Goal: Use online tool/utility: Utilize a website feature to perform a specific function

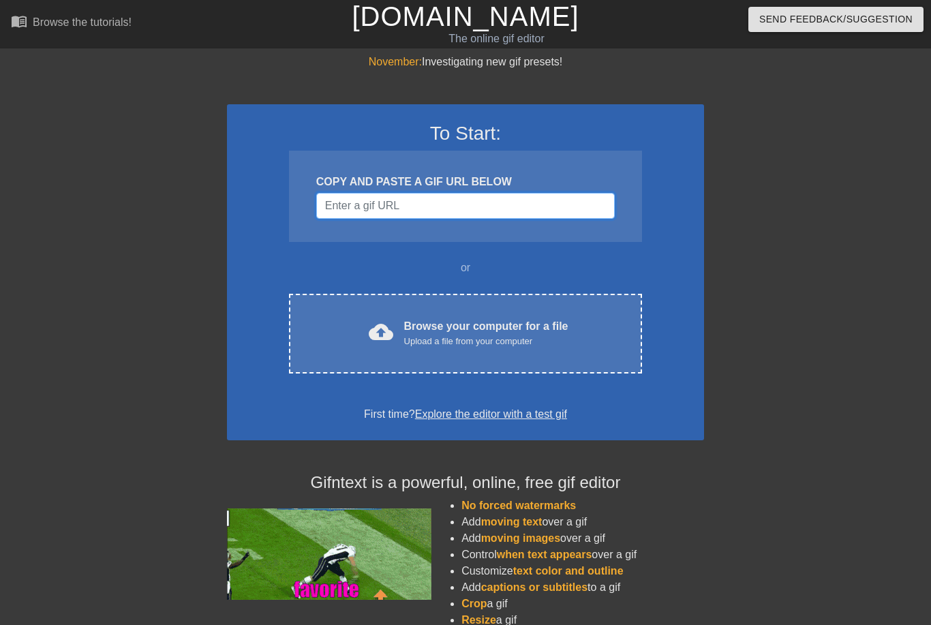
click at [488, 211] on input "Username" at bounding box center [465, 206] width 299 height 26
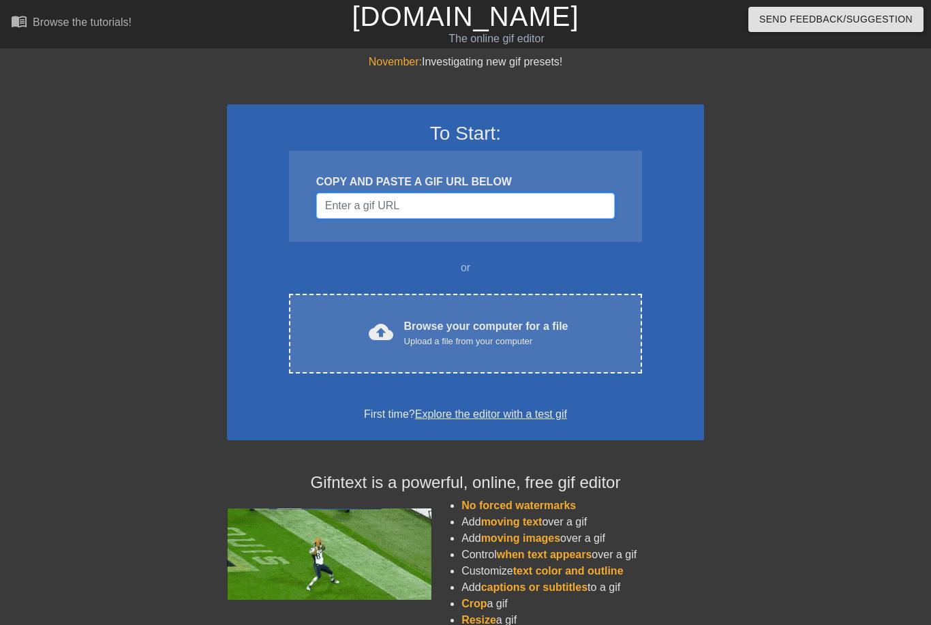
paste input "[URL][DOMAIN_NAME][DOMAIN_NAME][DATE]"
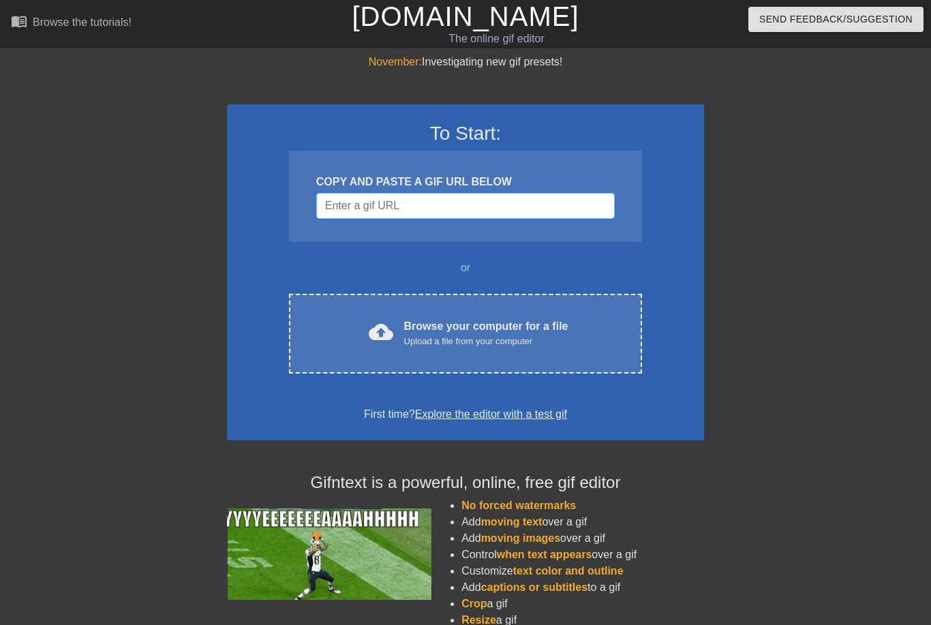
type input "[URL][DOMAIN_NAME][DOMAIN_NAME][DATE]"
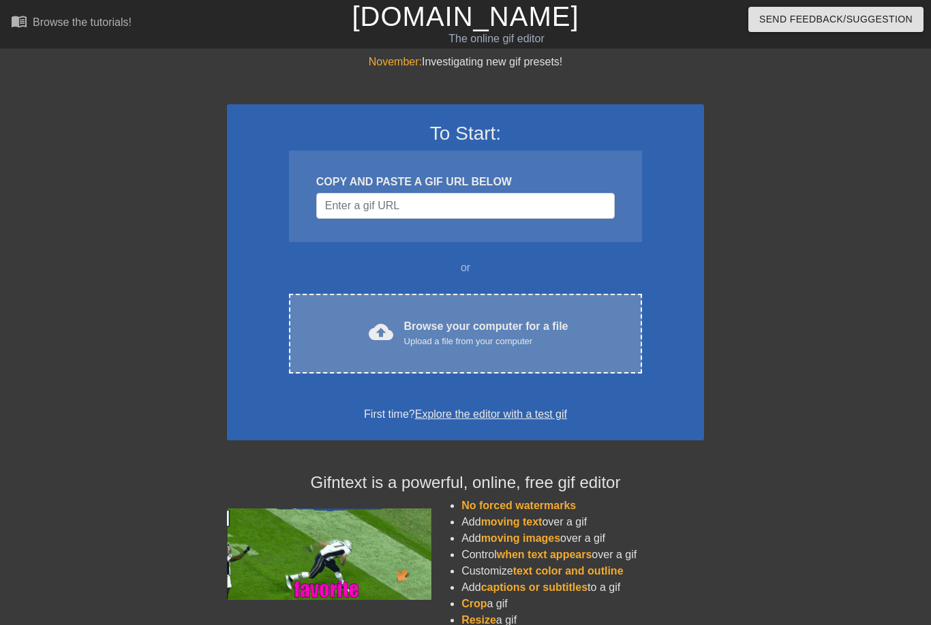
click at [457, 342] on div "Upload a file from your computer" at bounding box center [486, 342] width 164 height 14
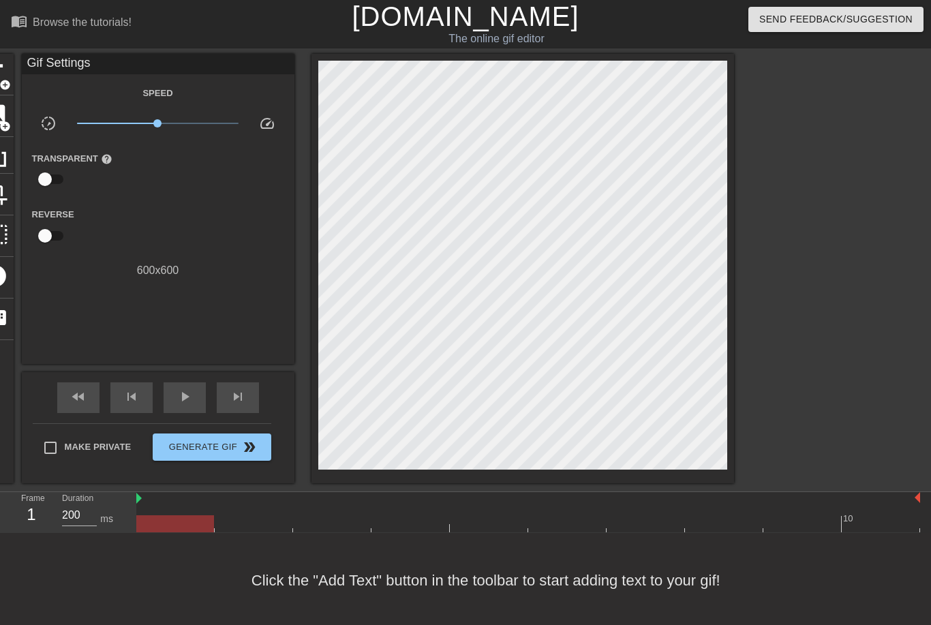
scroll to position [3, 0]
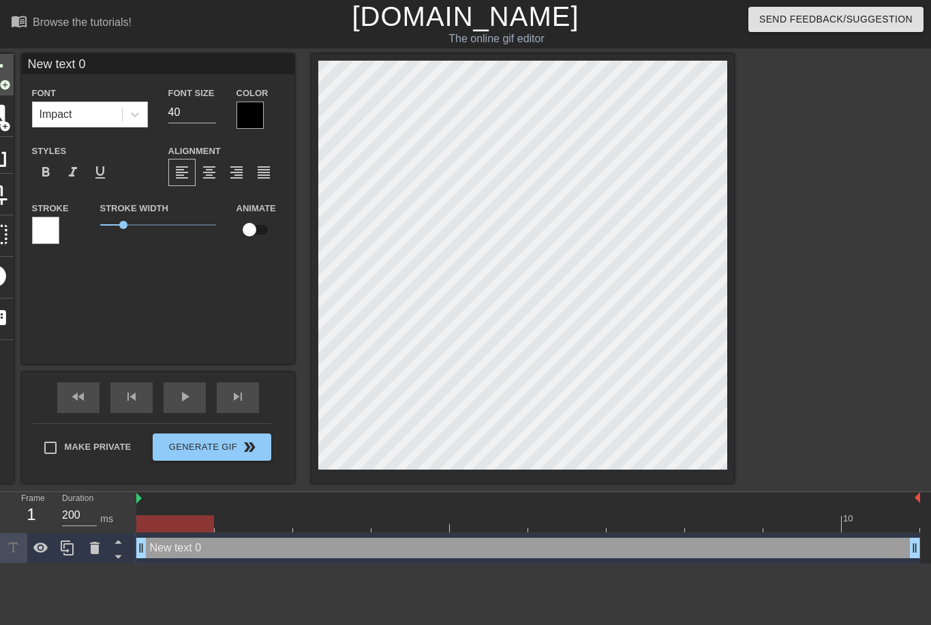
scroll to position [0, 3]
type input "New text"
type textarea "New text"
type input "New text"
type textarea "New text"
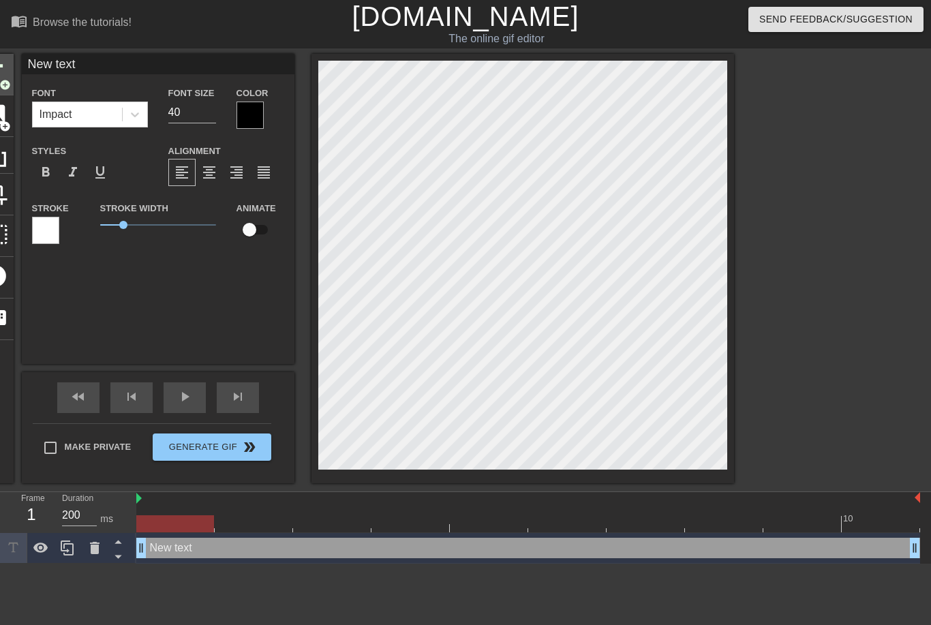
type input "New tex"
type textarea "New tex"
type input "New te"
type textarea "New te"
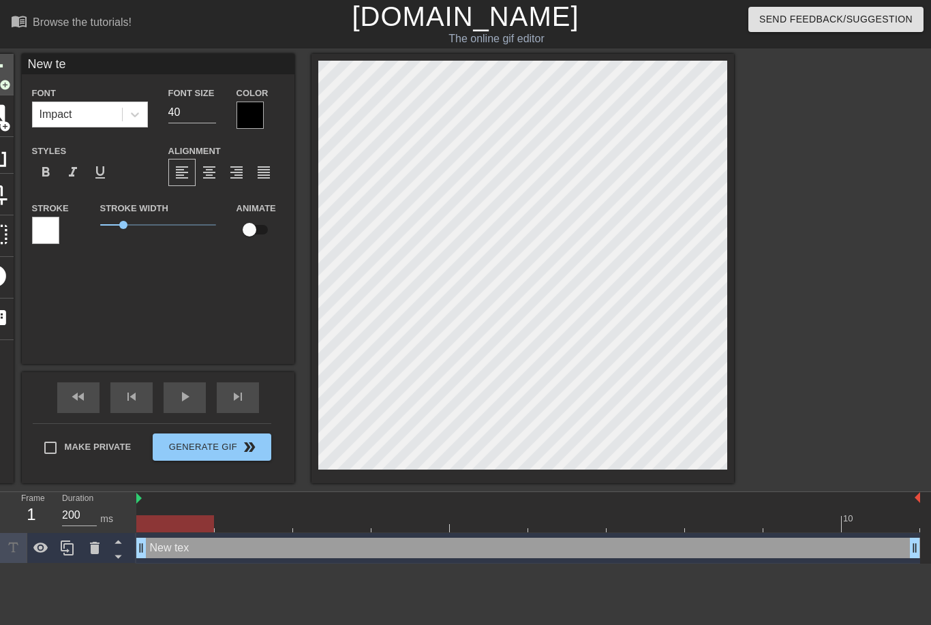
type input "New t"
type textarea "New t"
type input "New"
type textarea "New"
type input "New"
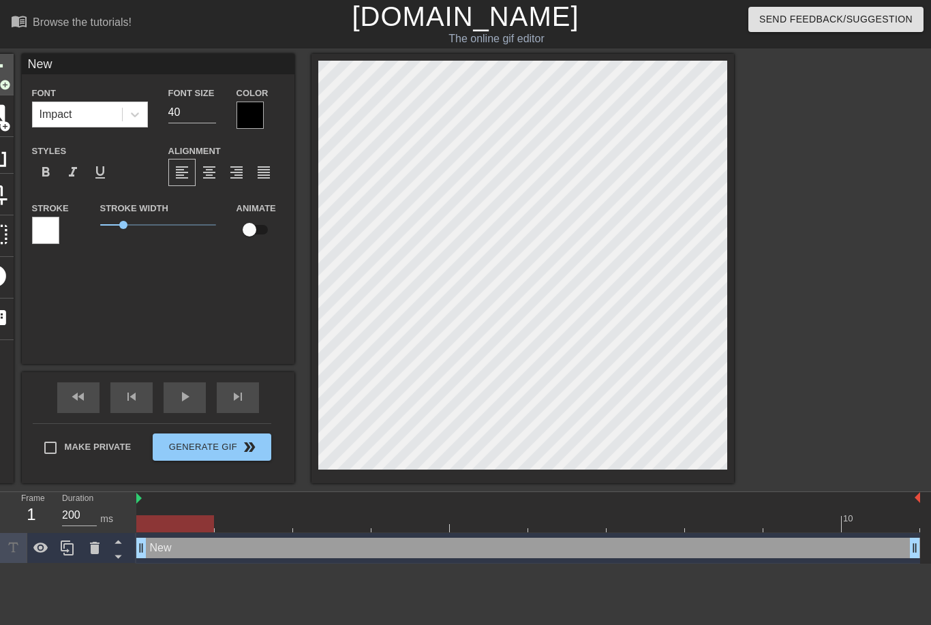
type textarea "New"
type input "Ne"
type textarea "Ne"
type input "N"
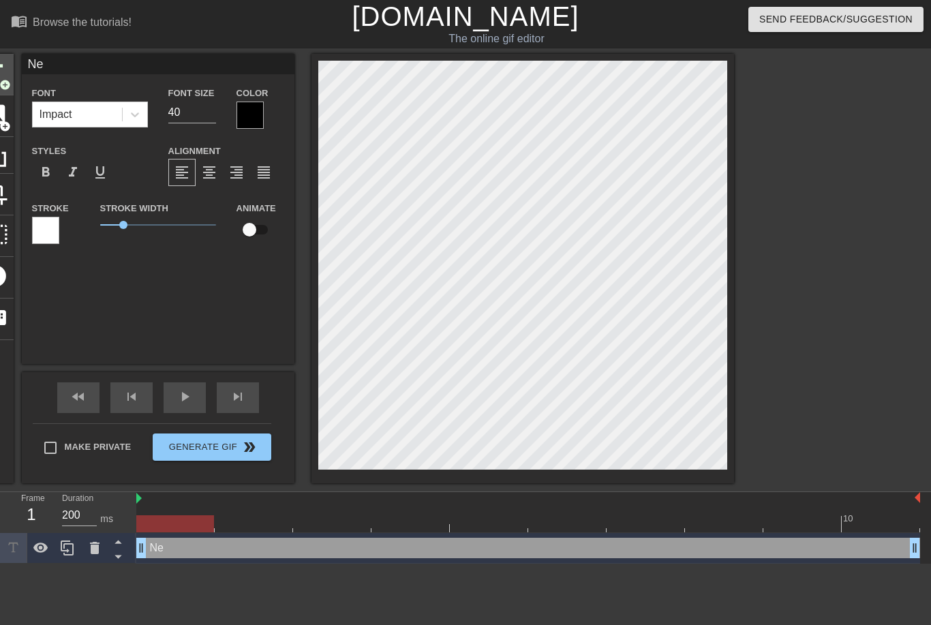
type textarea "N"
type input "P"
type textarea "P"
type input "Pa"
type textarea "Pa"
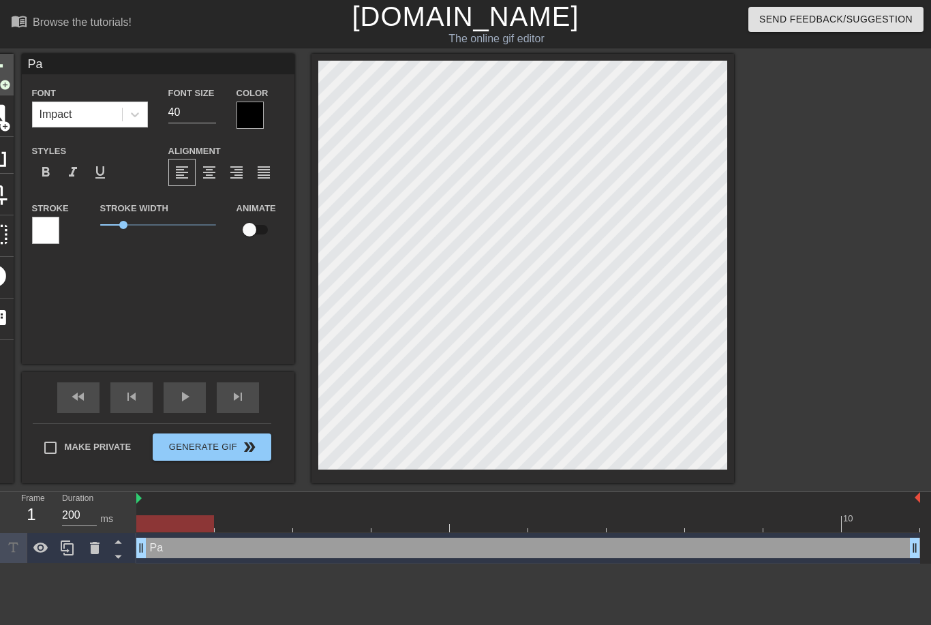
type input "Pan"
type textarea "Pan"
type input "Pank"
type textarea "Pank"
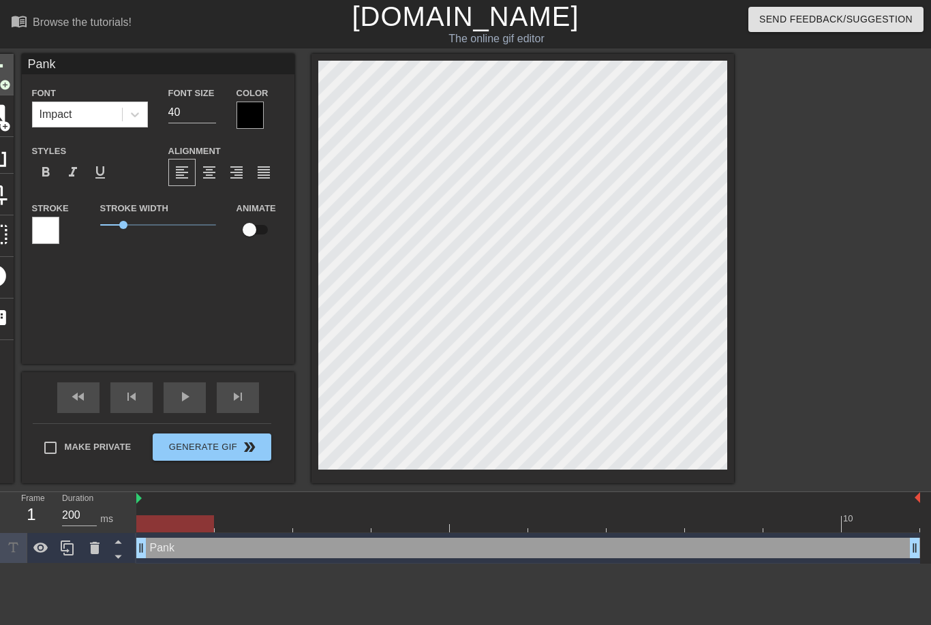
type input "[PERSON_NAME]"
type textarea "[PERSON_NAME]"
type input "Pankaj"
type textarea "Pankaj"
type input "Pankaj"
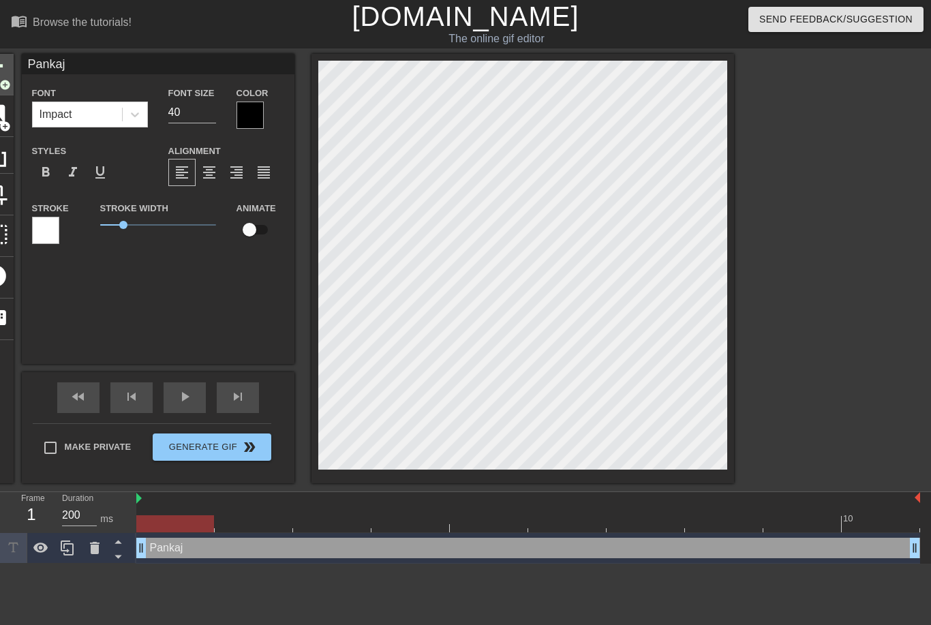
type textarea "Pankaj"
type input "Pankaj G"
type textarea "Pankaj G"
type input "Pankaj Ga"
type textarea "Pankaj Ga"
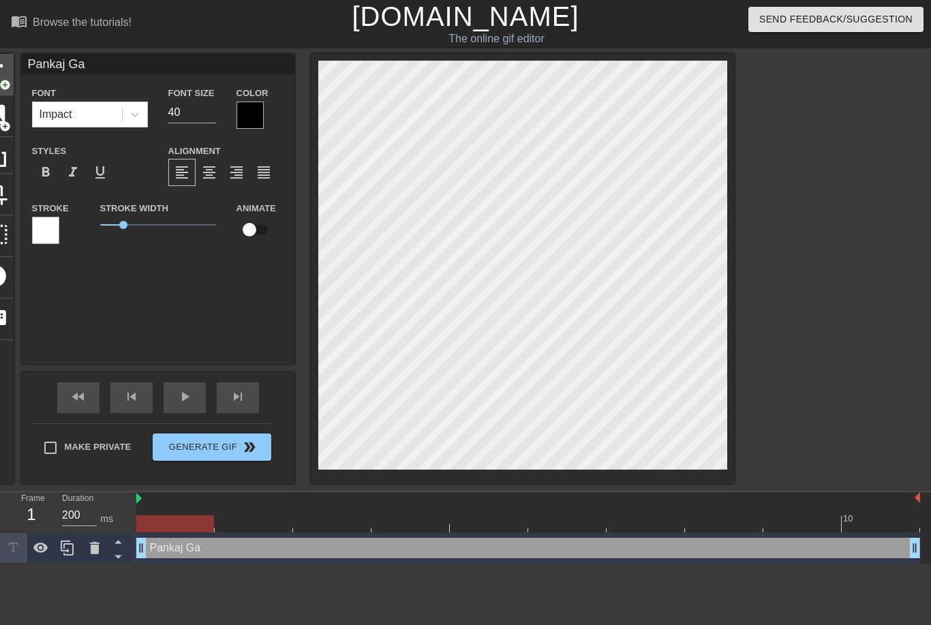
type input "[PERSON_NAME]"
type textarea "[PERSON_NAME]"
type input "[PERSON_NAME]"
type textarea "[PERSON_NAME]"
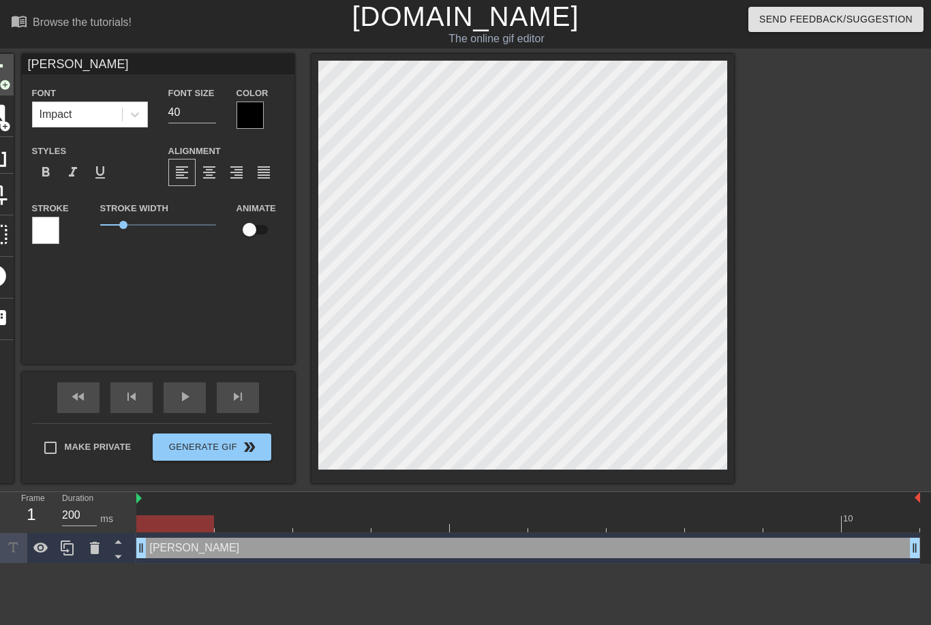
type input "[PERSON_NAME]"
type textarea "[PERSON_NAME]"
type input "[PERSON_NAME]"
type textarea "[PERSON_NAME]"
type input "[PERSON_NAME]"
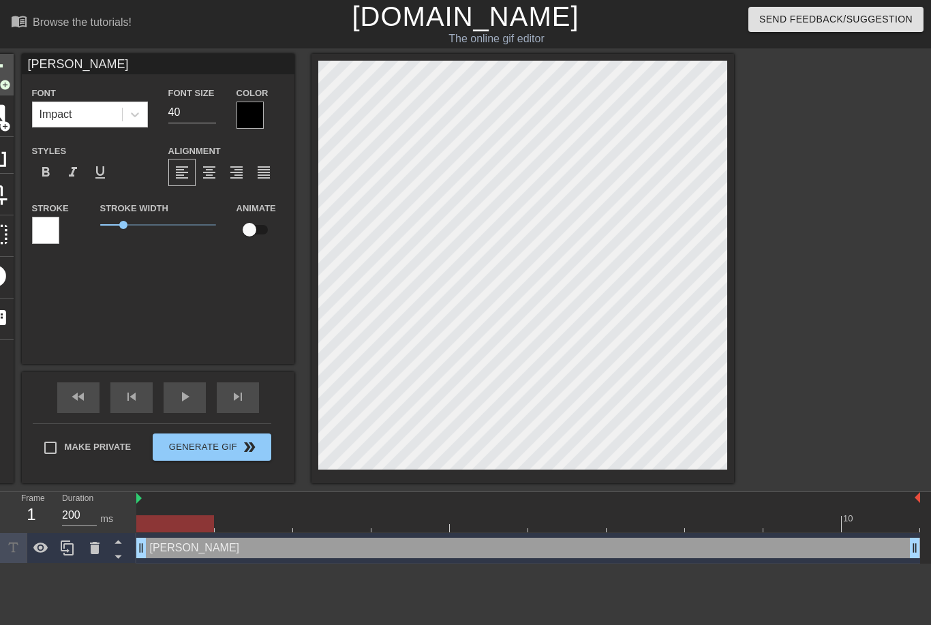
type textarea "[PERSON_NAME]"
type input "[PERSON_NAME]"
type textarea "[PERSON_NAME]"
type input "[PERSON_NAME]"
type textarea "[PERSON_NAME]"
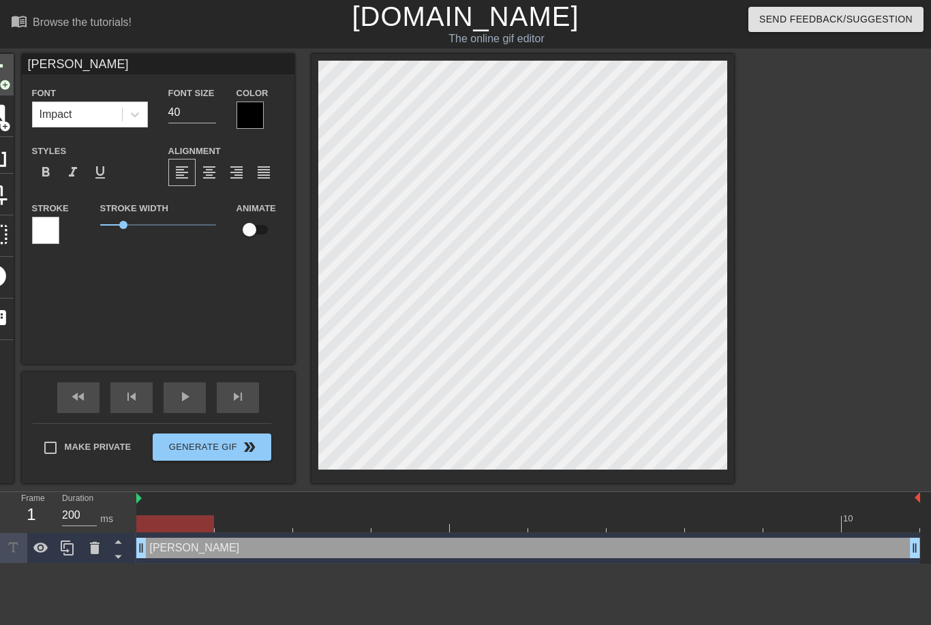
type input "[PERSON_NAME]"
type textarea "[PERSON_NAME]"
type input "[PERSON_NAME]"
type textarea "[PERSON_NAME]"
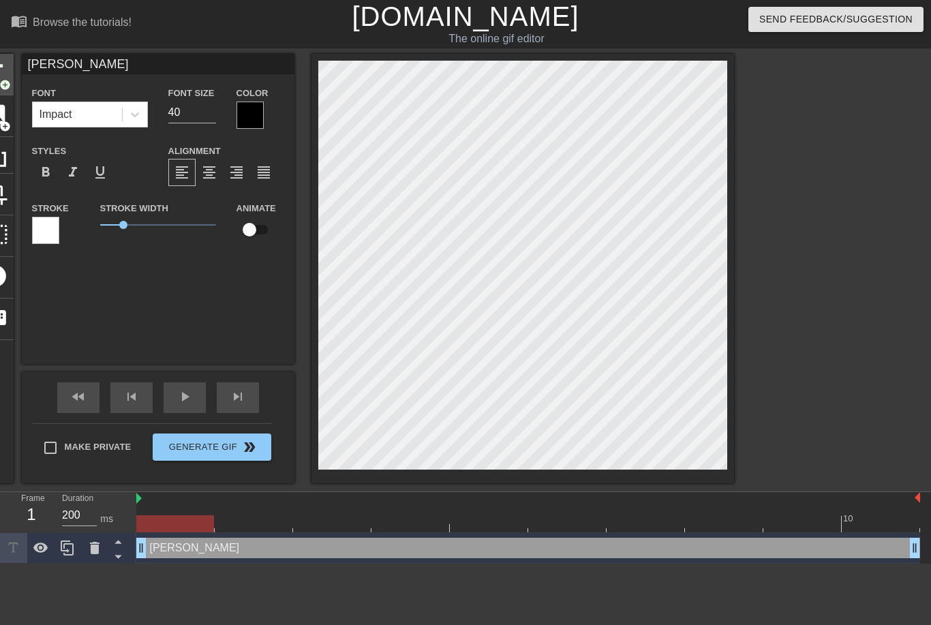
type input "[PERSON_NAME]"
type textarea "[PERSON_NAME] R"
type input "[PERSON_NAME]"
type textarea "[PERSON_NAME] RK"
type input "[PERSON_NAME]"
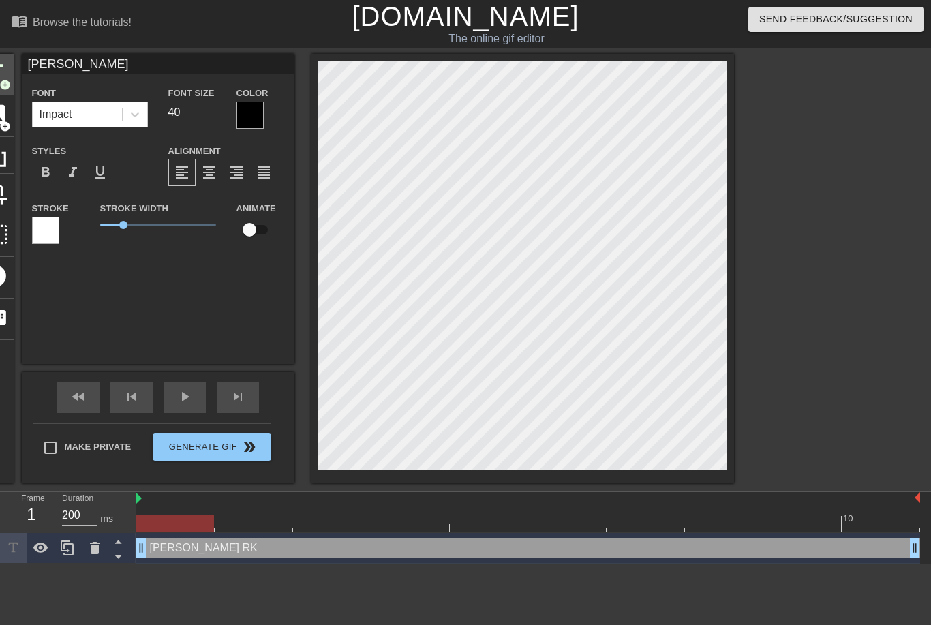
type textarea "[PERSON_NAME] RKG"
type input "[PERSON_NAME]"
type textarea "[PERSON_NAME] RKG"
type input "[PERSON_NAME] &"
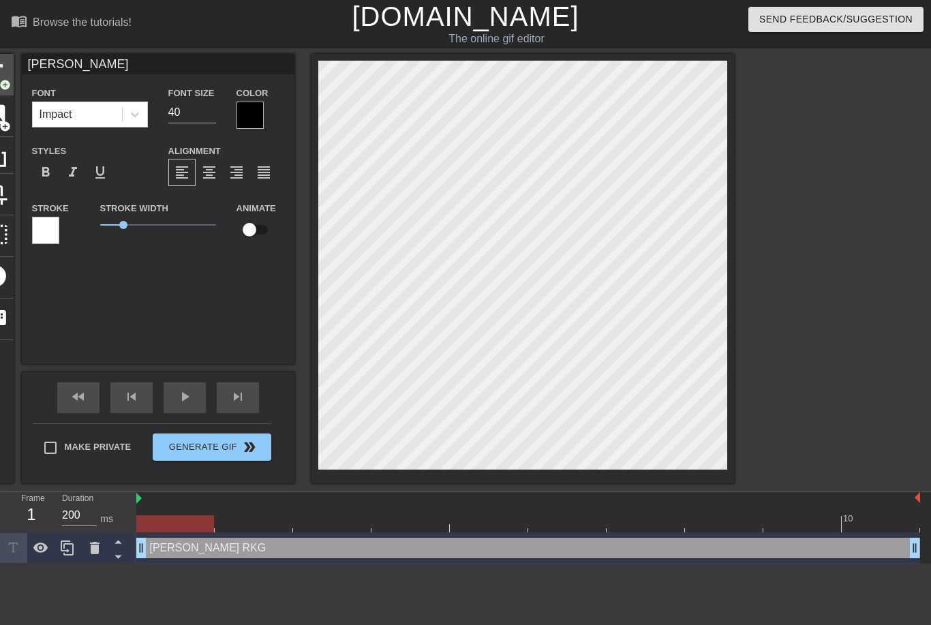
type textarea "[PERSON_NAME] RKG &"
type input "[PERSON_NAME] &"
type textarea "[PERSON_NAME] RKG &"
type input "[PERSON_NAME] & R"
type textarea "[PERSON_NAME] RKG & R"
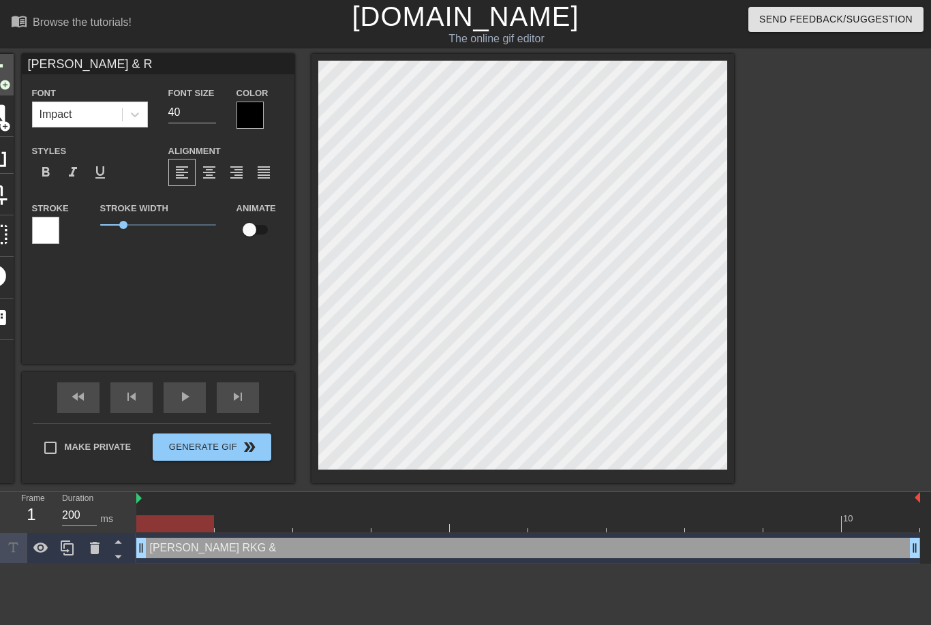
scroll to position [1, 3]
type input "[PERSON_NAME] & RC"
type textarea "[PERSON_NAME] RKG & RC"
type input "[PERSON_NAME] & RCP"
type textarea "[PERSON_NAME] RKG & RCP"
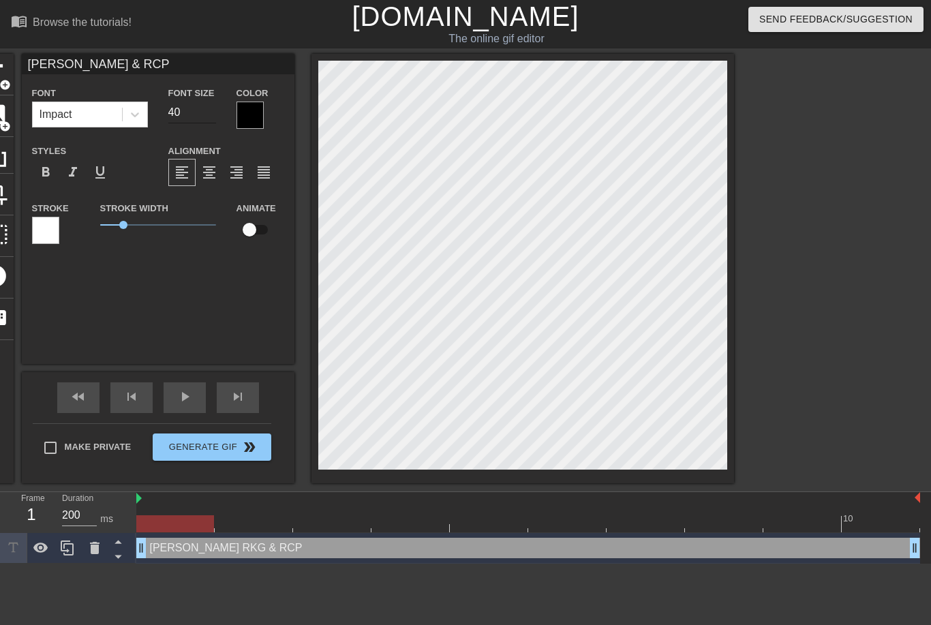
click at [189, 112] on input "40" at bounding box center [192, 113] width 48 height 22
type input "[PERSON_NAME] & RCP"
type input "4"
type input "[PERSON_NAME] & RCP"
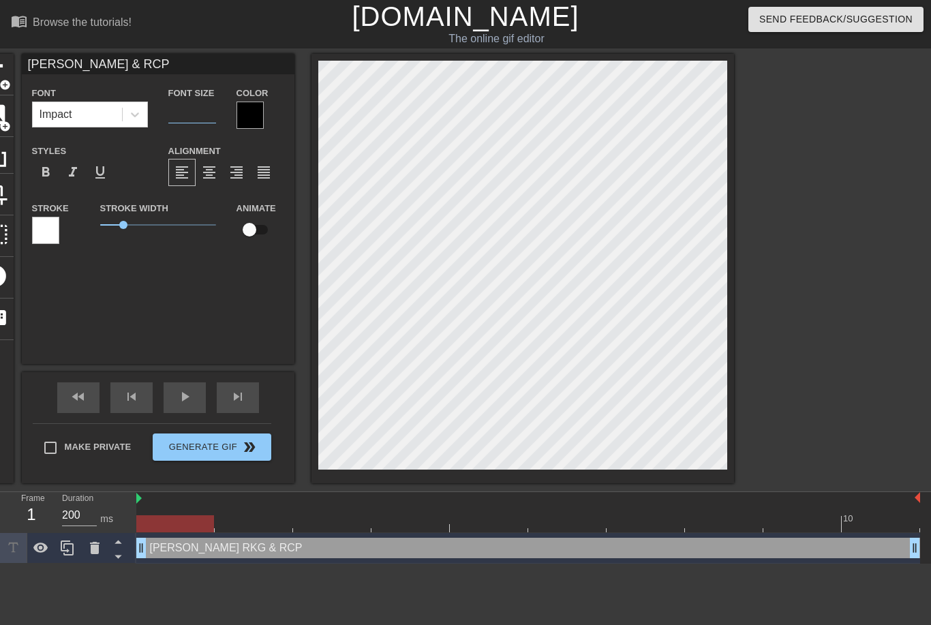
type input "2"
type input "[PERSON_NAME] & RCP"
type input "20"
type input "[PERSON_NAME] & RCP"
type input "2"
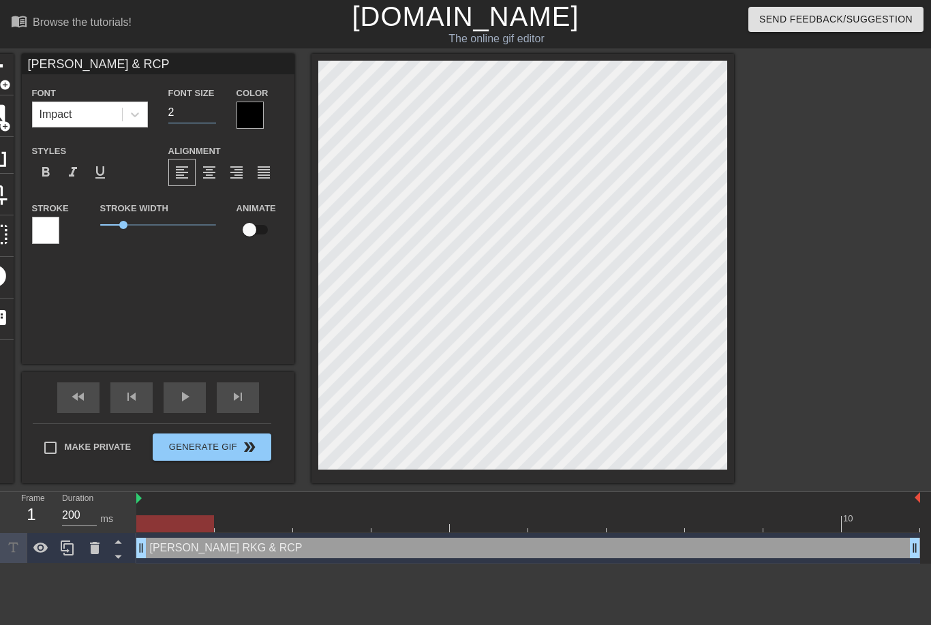
type input "[PERSON_NAME] & RCP"
type input "21"
type input "[PERSON_NAME] & RCP"
type input "2"
type input "[PERSON_NAME] & RCP"
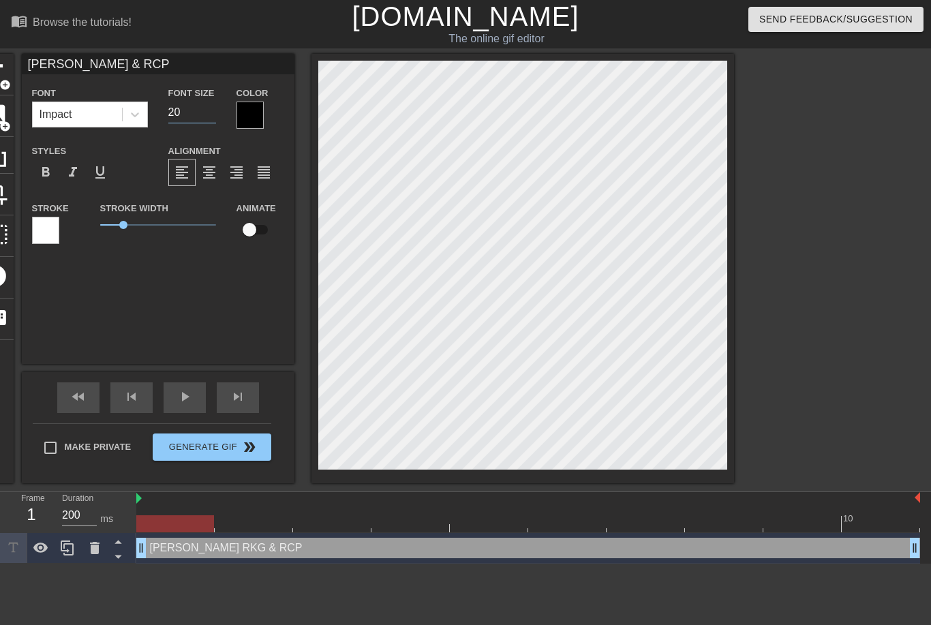
type input "20"
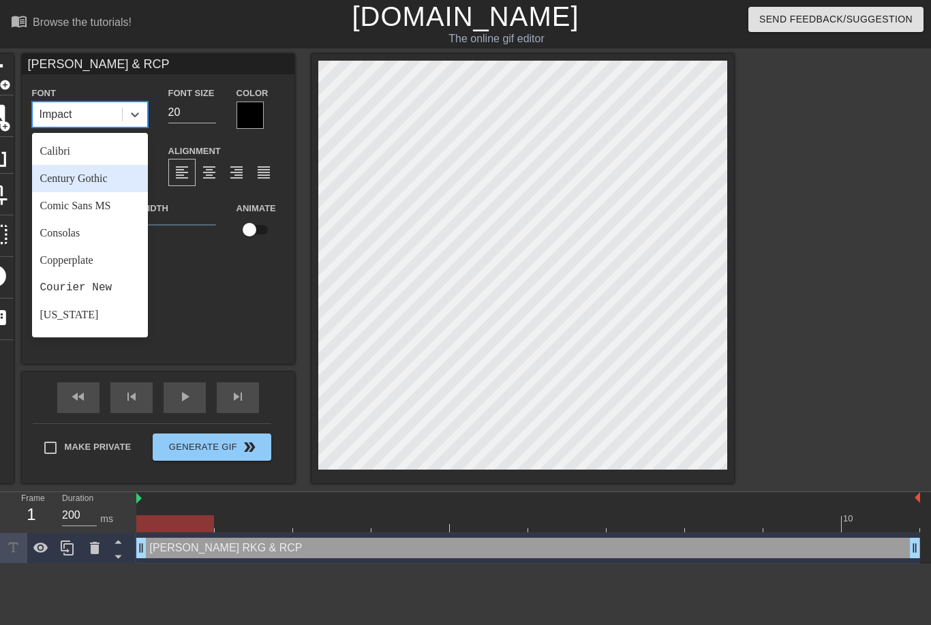
scroll to position [108, 0]
click at [46, 279] on div "Courier New" at bounding box center [90, 286] width 116 height 27
type input "[PERSON_NAME] & RCP"
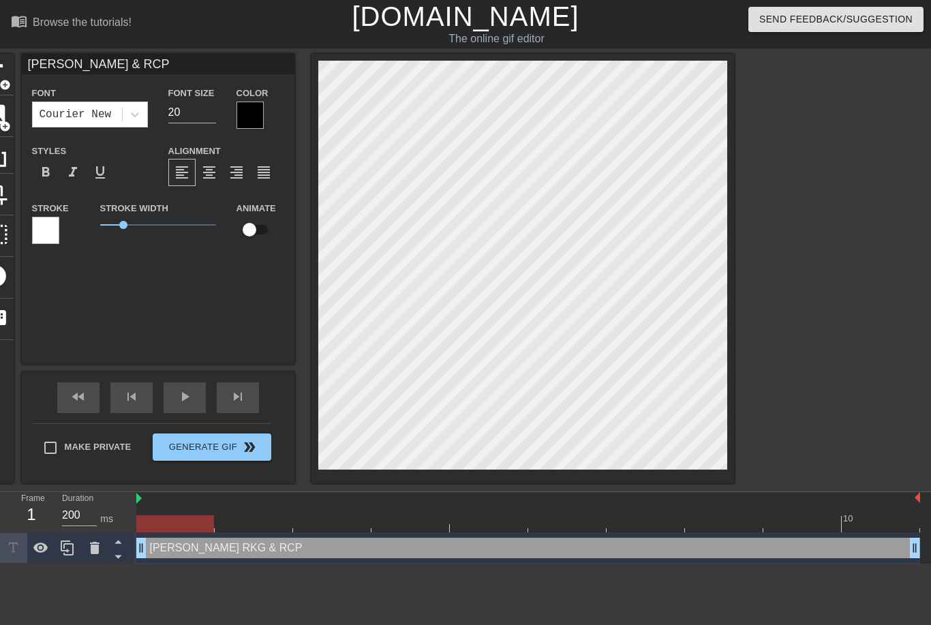
click at [871, 275] on div at bounding box center [852, 258] width 204 height 409
click at [48, 236] on div at bounding box center [45, 230] width 27 height 27
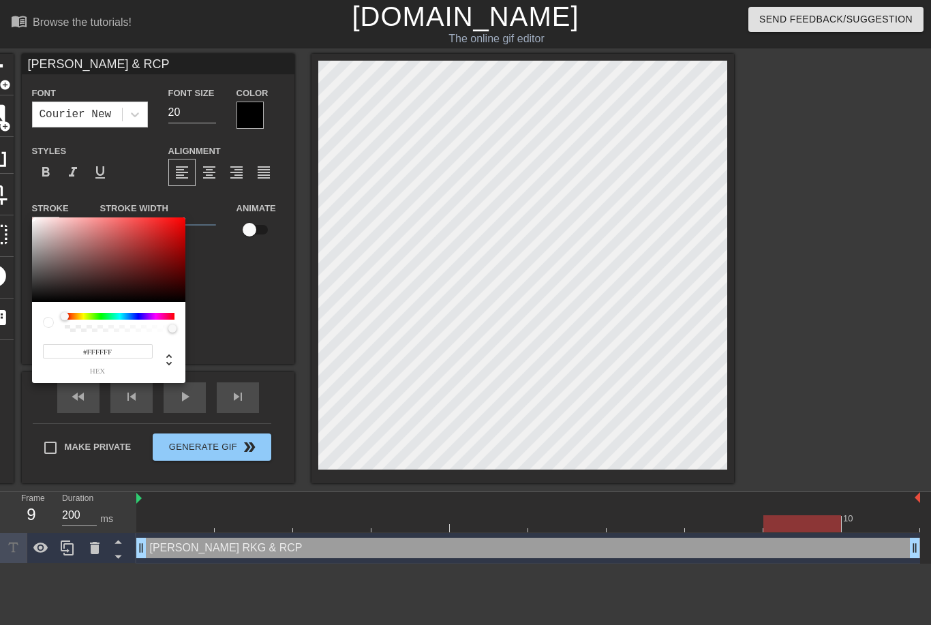
type input "[PERSON_NAME] & RCP"
type input "#202020"
click at [35, 222] on div at bounding box center [32, 217] width 8 height 8
type input "[PERSON_NAME] & RCP"
type input "#1E1E1E"
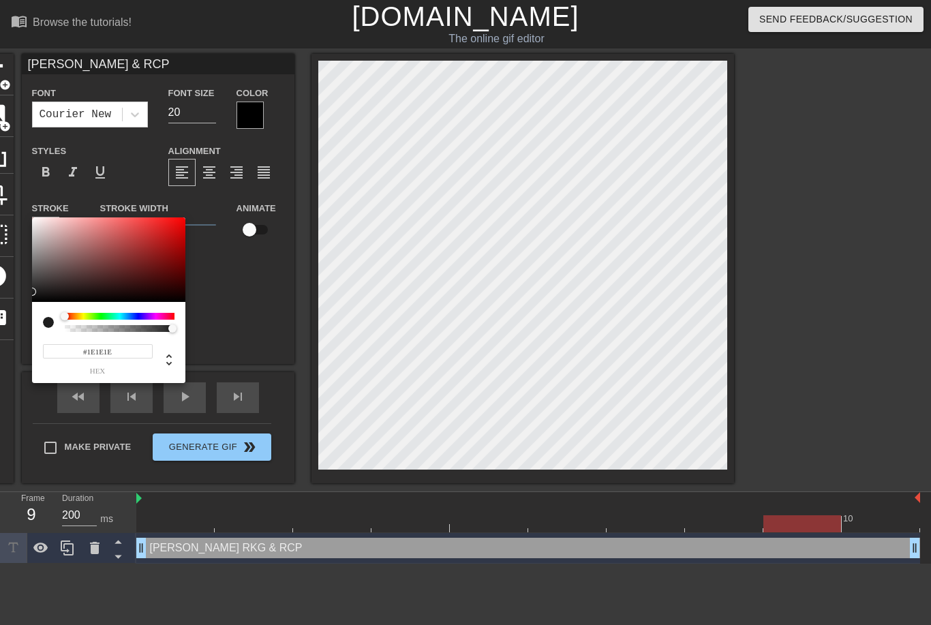
type input "[PERSON_NAME] & RCP"
type input "#0A0909"
click at [36, 296] on div at bounding box center [32, 292] width 8 height 8
type input "[PERSON_NAME] & RCP"
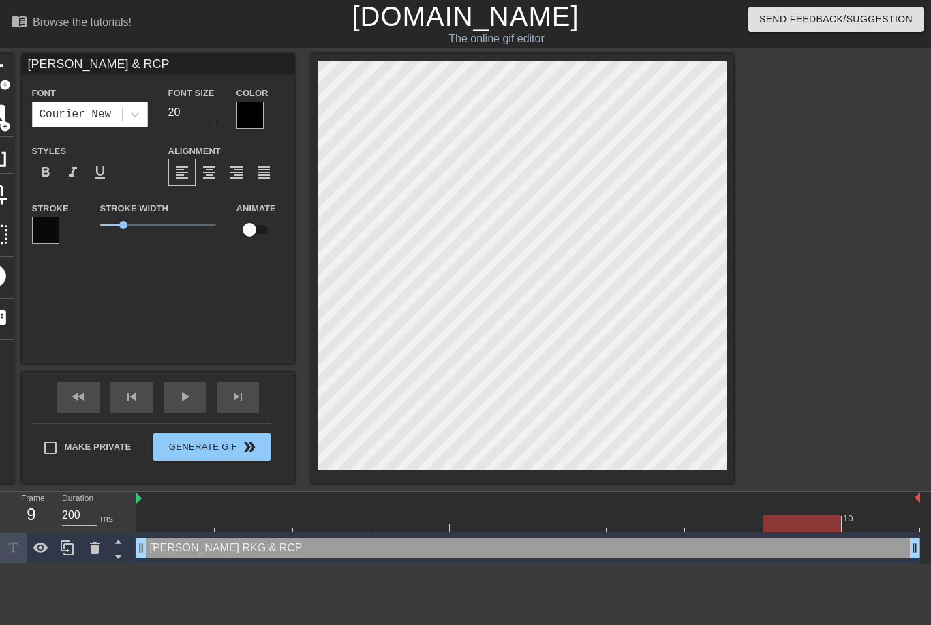
click at [145, 132] on div "Font Courier New Font Size 20 Color Styles format_bold format_italic format_und…" at bounding box center [158, 171] width 252 height 172
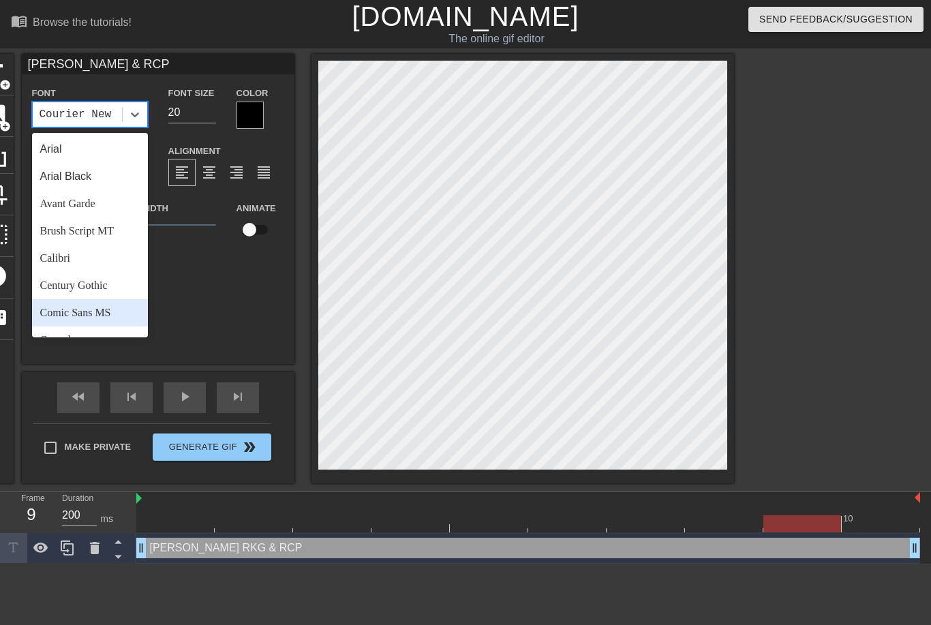
click at [72, 308] on div "Comic Sans MS" at bounding box center [90, 312] width 116 height 27
type input "[PERSON_NAME] & RCP"
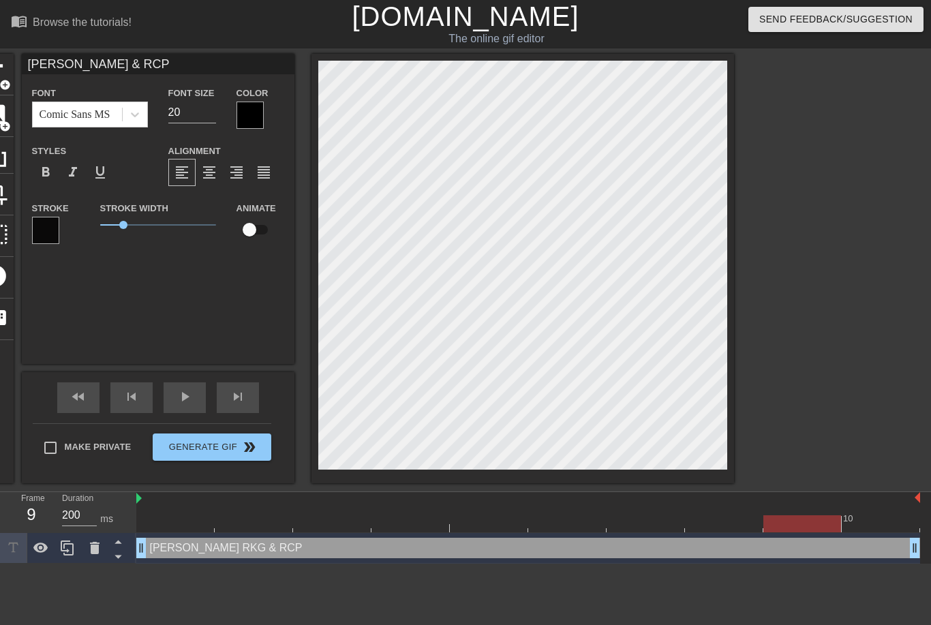
click at [846, 359] on div at bounding box center [852, 258] width 204 height 409
click at [181, 115] on input "20" at bounding box center [192, 113] width 48 height 22
type input "[PERSON_NAME] & RCP"
type input "2"
type input "[PERSON_NAME] & RCP"
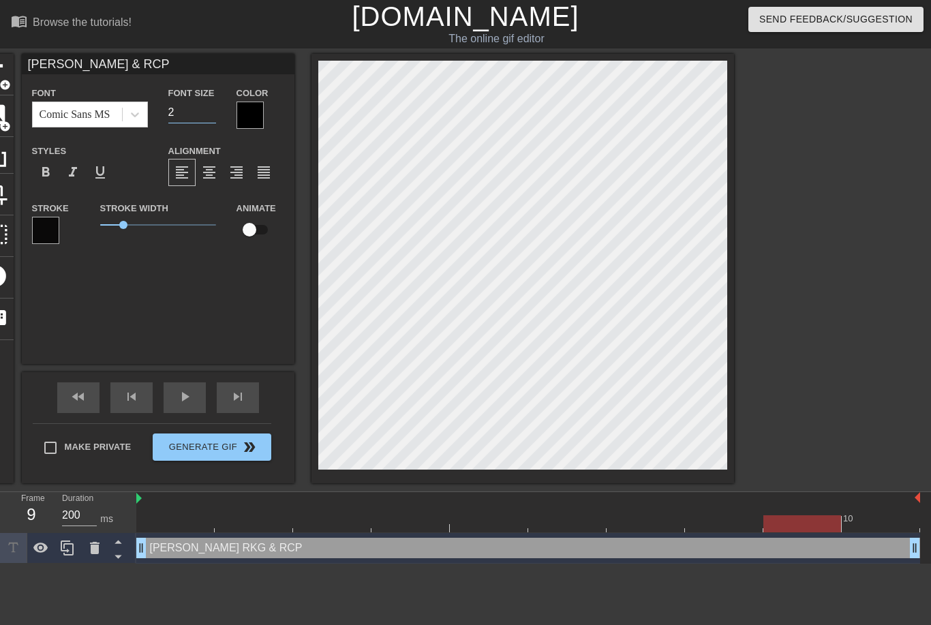
type input "25"
click at [845, 378] on div at bounding box center [852, 258] width 204 height 409
click at [860, 367] on div at bounding box center [852, 258] width 204 height 409
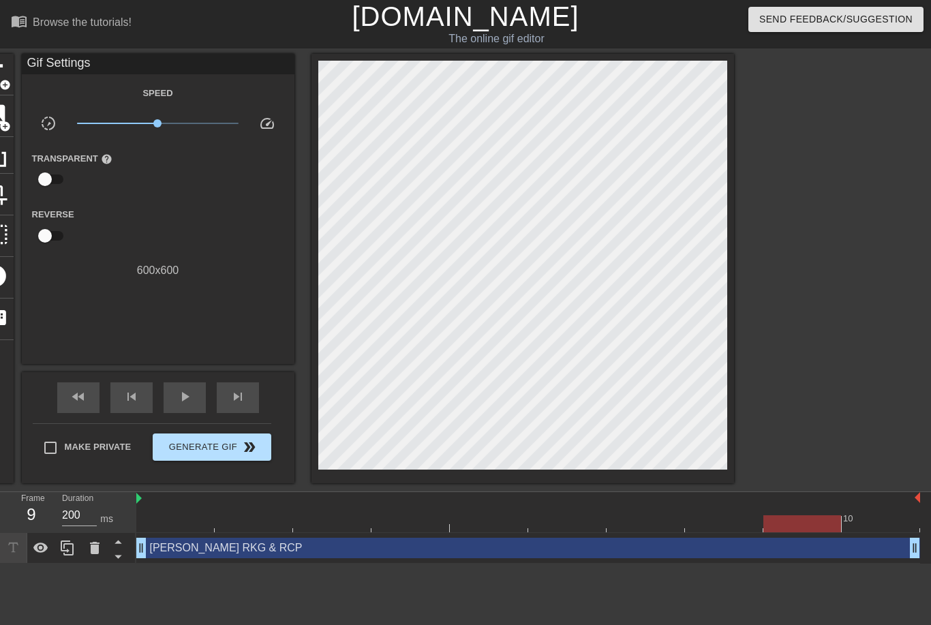
click at [196, 448] on span "Generate Gif double_arrow" at bounding box center [211, 447] width 107 height 16
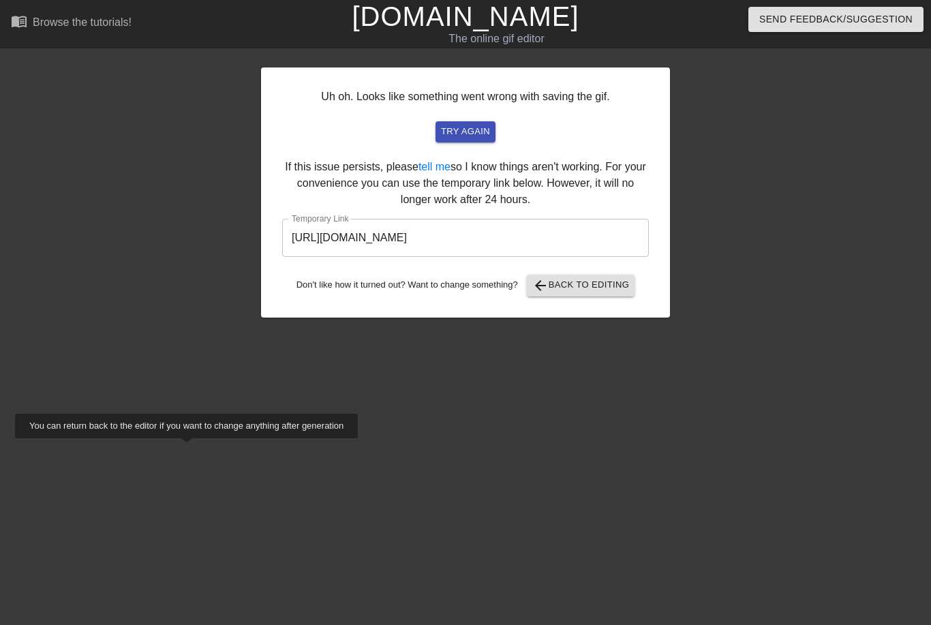
click at [606, 249] on input "[URL][DOMAIN_NAME]" at bounding box center [465, 238] width 367 height 38
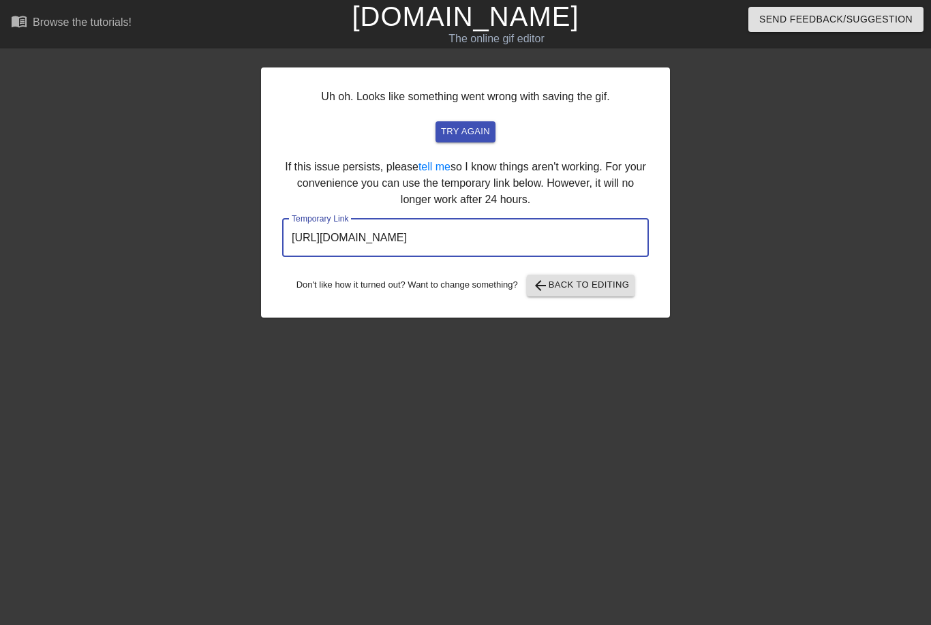
click at [591, 246] on input "[URL][DOMAIN_NAME]" at bounding box center [465, 238] width 367 height 38
click at [588, 247] on input "[URL][DOMAIN_NAME]" at bounding box center [465, 238] width 367 height 38
click at [577, 232] on input "[URL][DOMAIN_NAME]" at bounding box center [465, 238] width 367 height 38
click at [590, 239] on input "[URL][DOMAIN_NAME]" at bounding box center [465, 238] width 367 height 38
click at [436, 239] on input "[URL][DOMAIN_NAME]" at bounding box center [465, 238] width 367 height 38
